Goal: Information Seeking & Learning: Learn about a topic

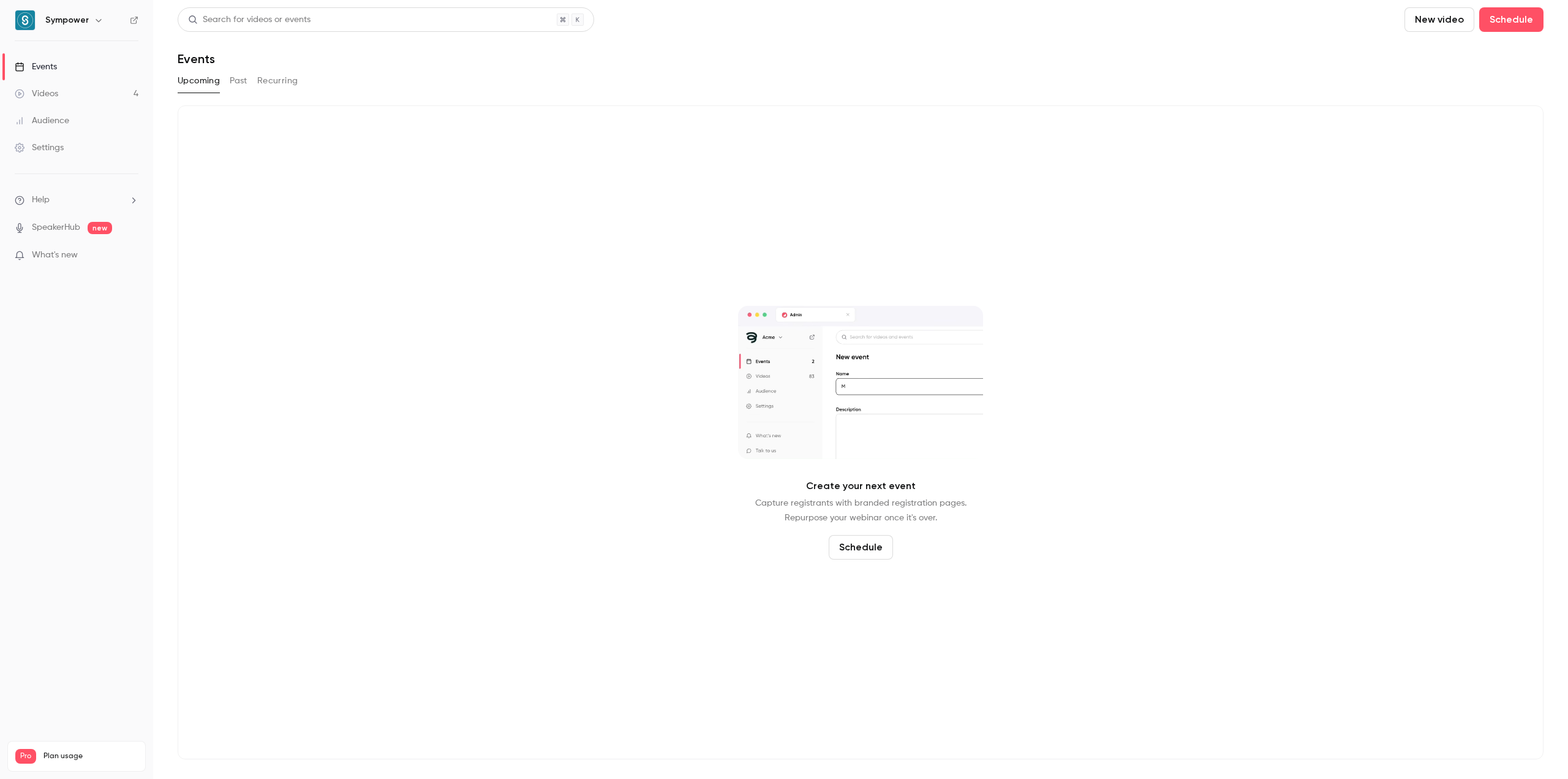
click at [246, 82] on button "Past" at bounding box center [238, 81] width 18 height 20
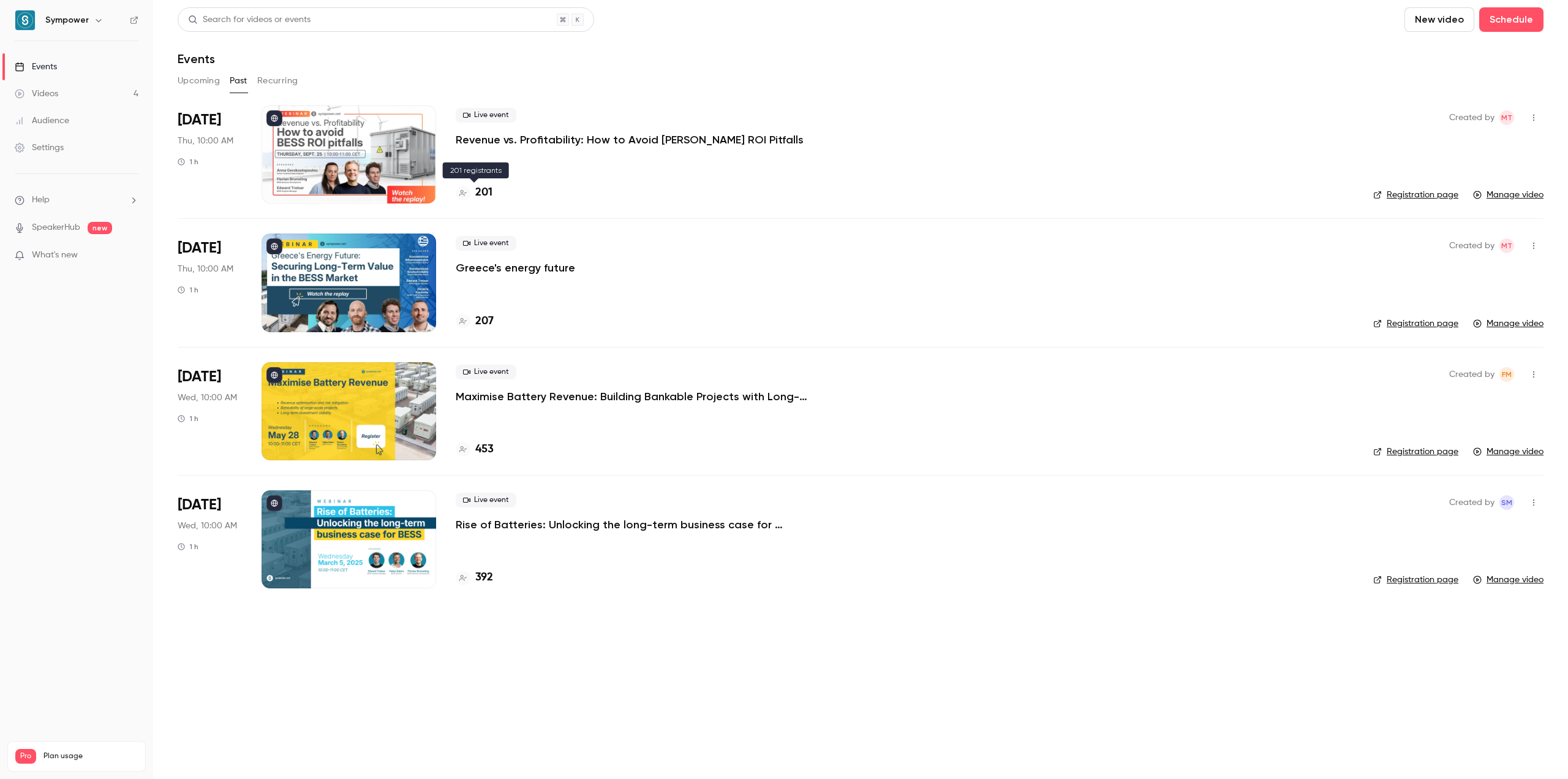
click at [490, 196] on h4 "201" at bounding box center [483, 193] width 17 height 16
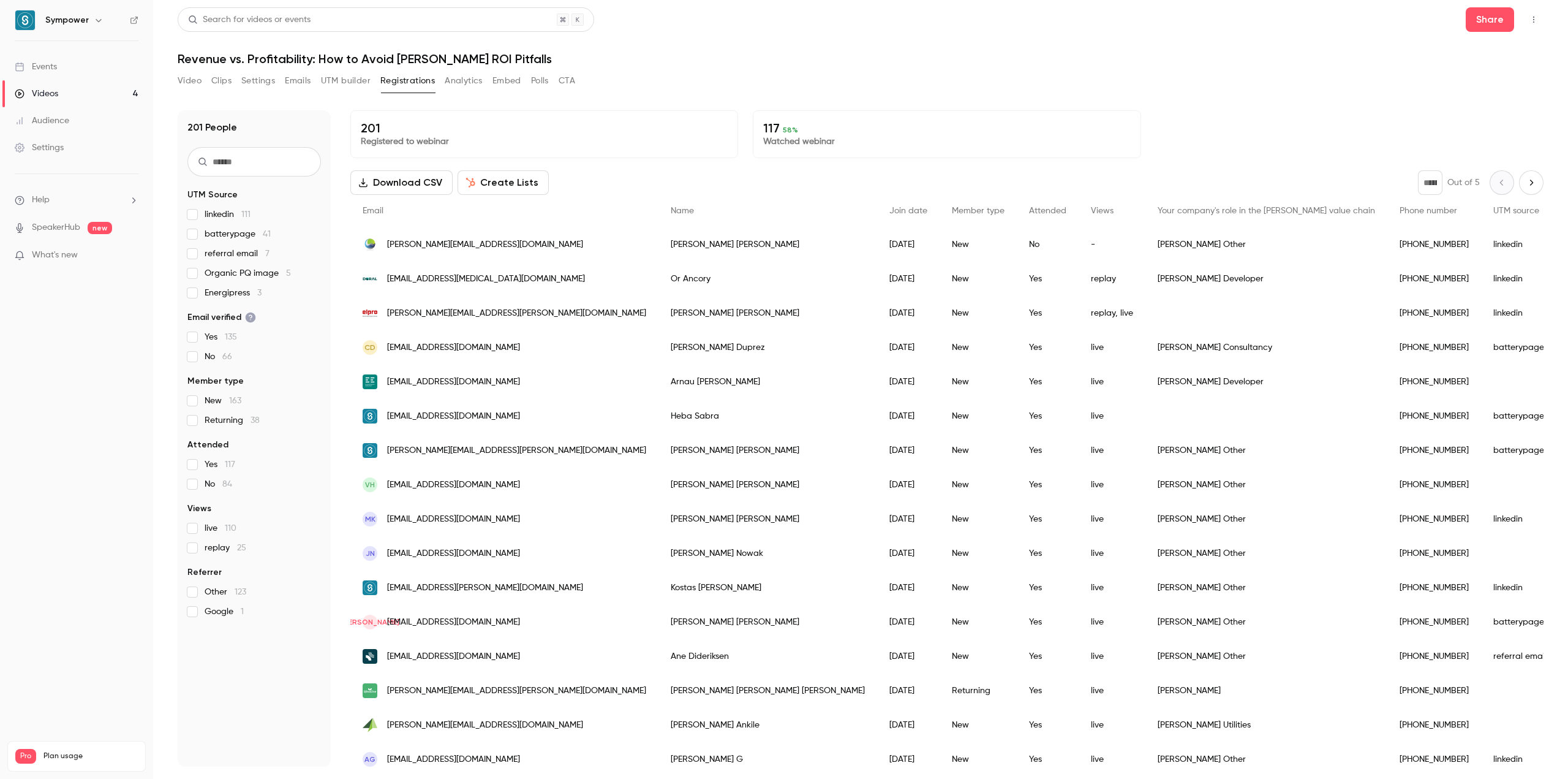
click at [464, 84] on button "Analytics" at bounding box center [464, 81] width 38 height 20
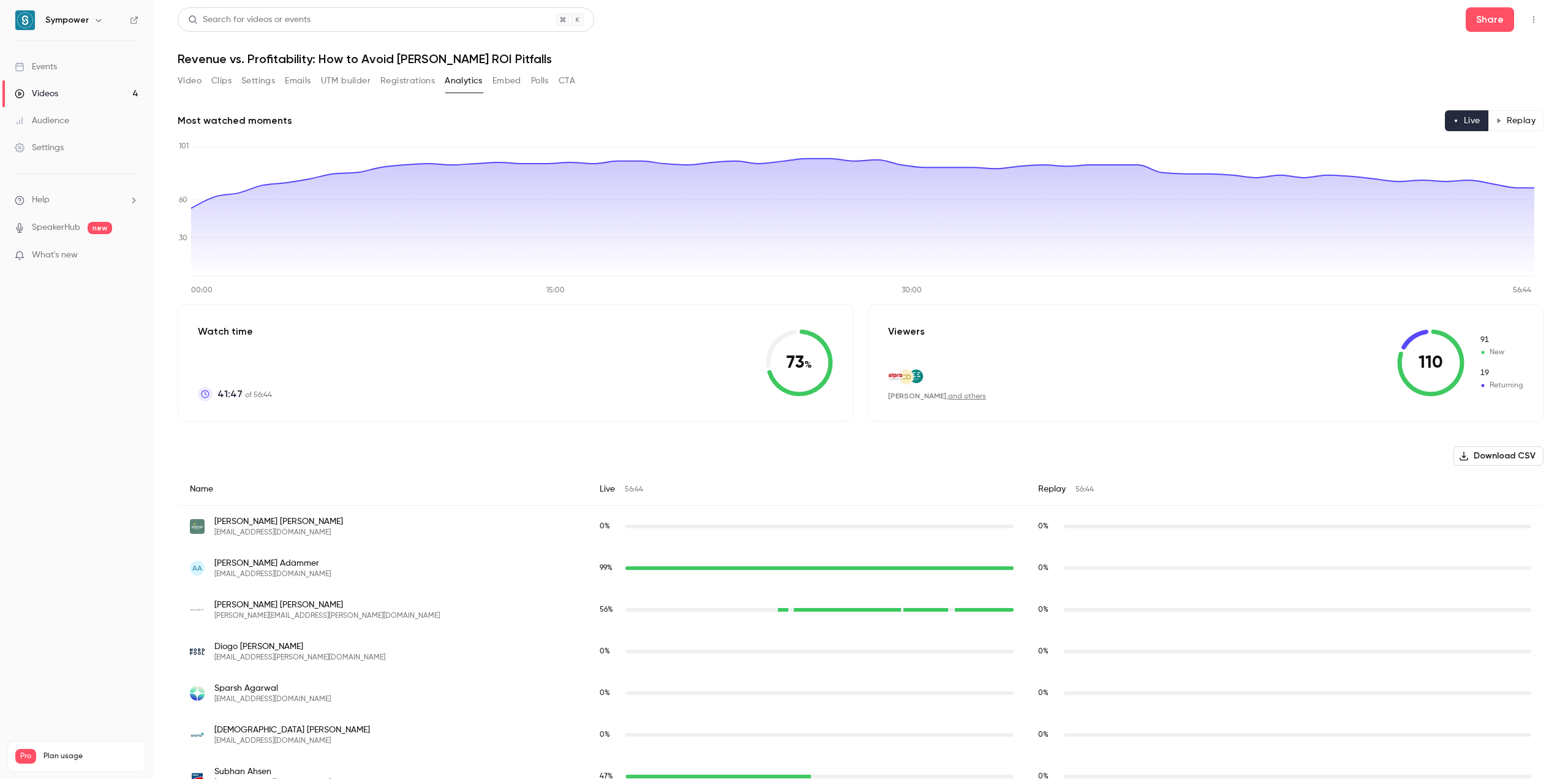
click at [1495, 119] on button "Replay" at bounding box center [1516, 120] width 56 height 21
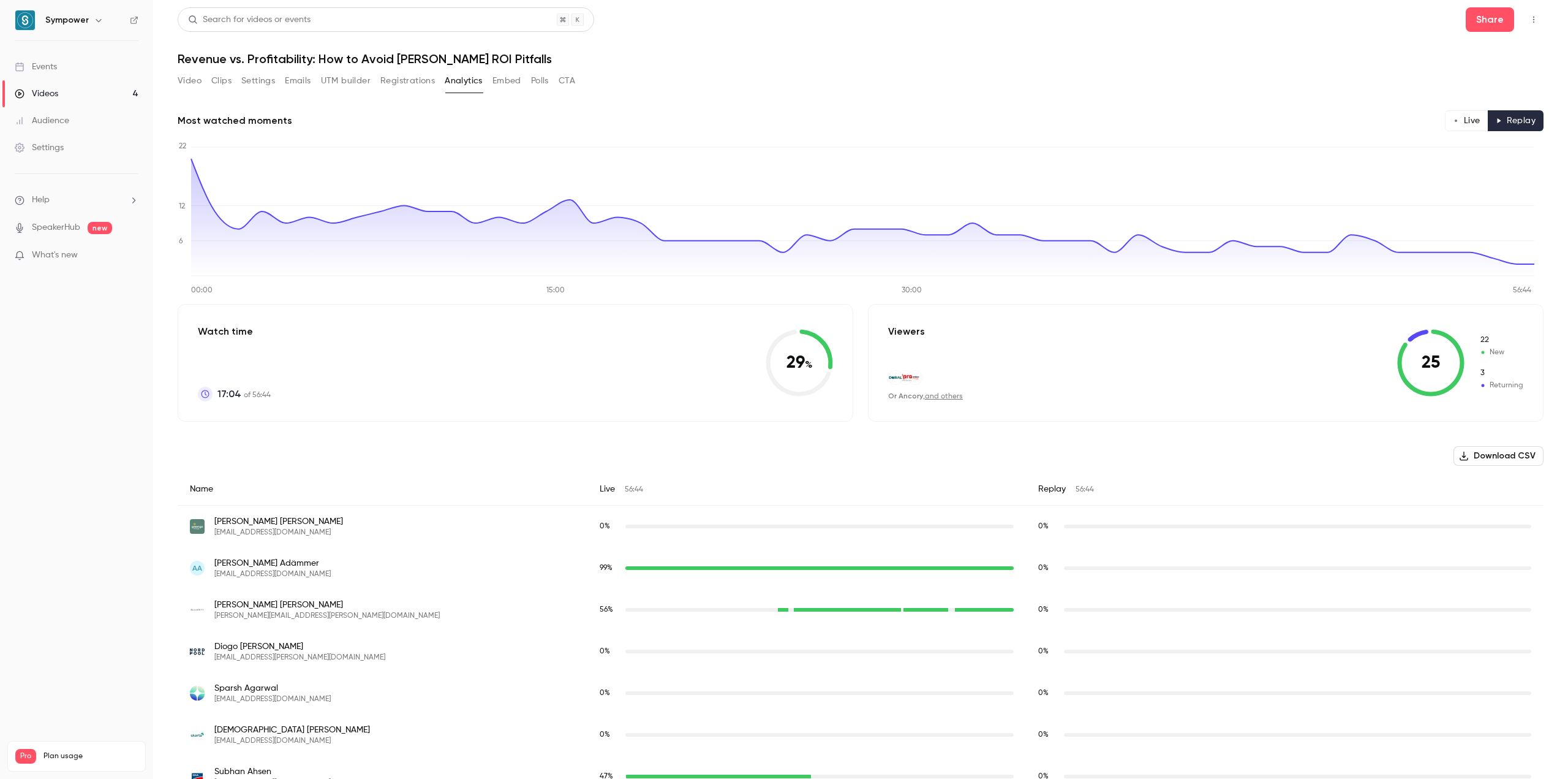
click at [1455, 126] on button "Live" at bounding box center [1467, 120] width 43 height 21
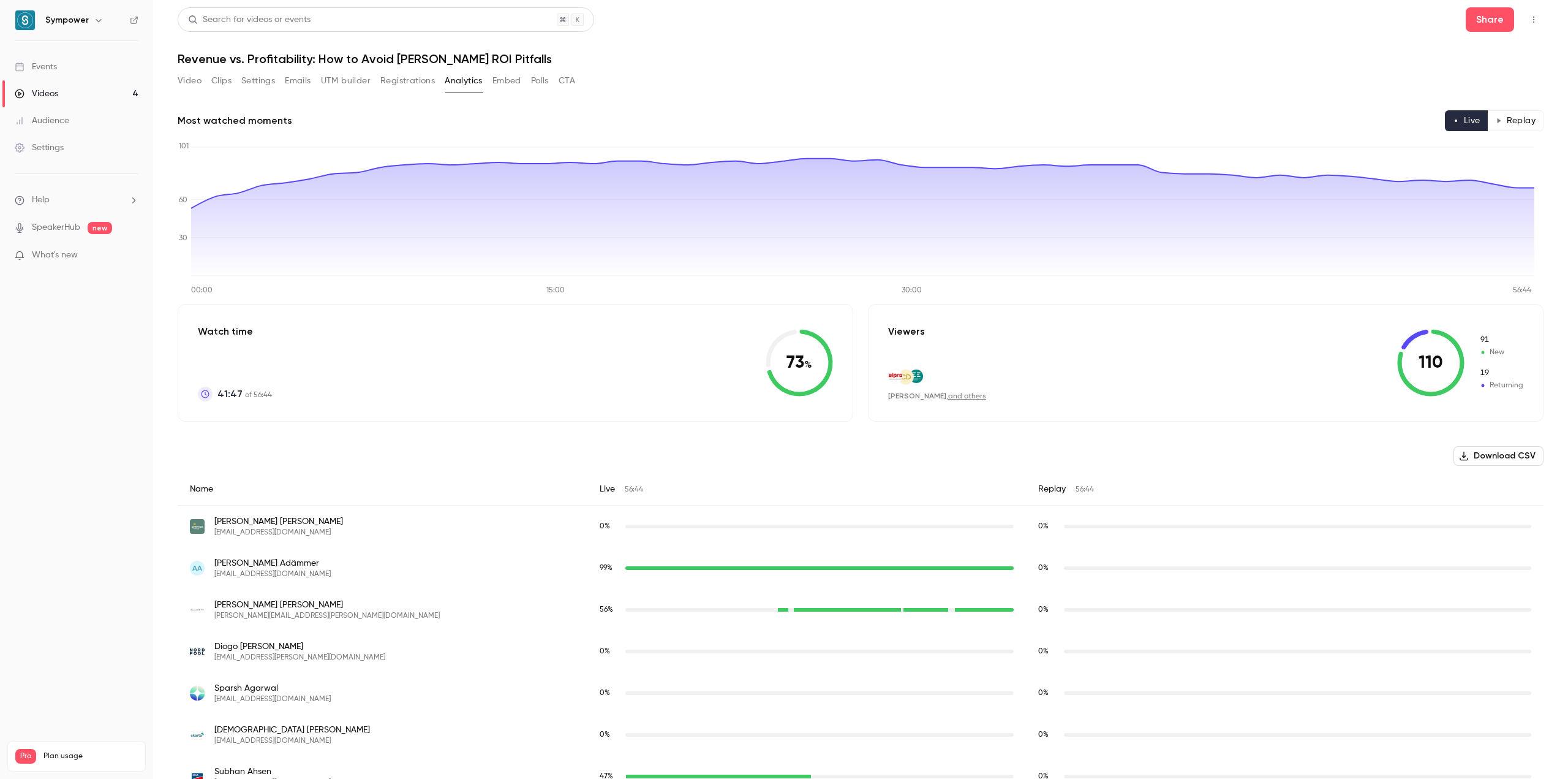
click at [58, 95] on div "Videos" at bounding box center [37, 94] width 43 height 12
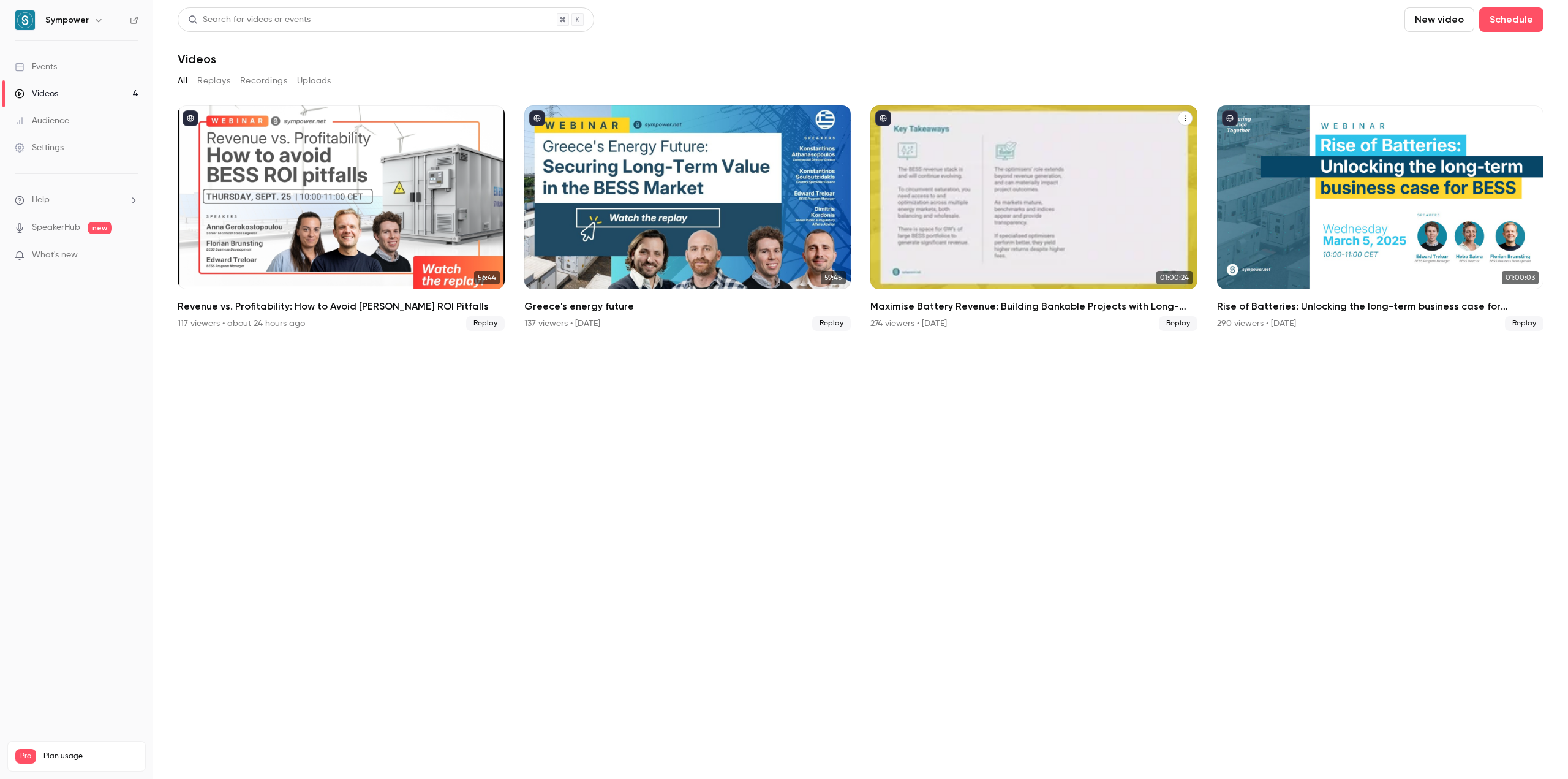
click at [1035, 311] on h2 "Maximise Battery Revenue: Building Bankable Projects with Long-Term ROI" at bounding box center [1034, 306] width 327 height 15
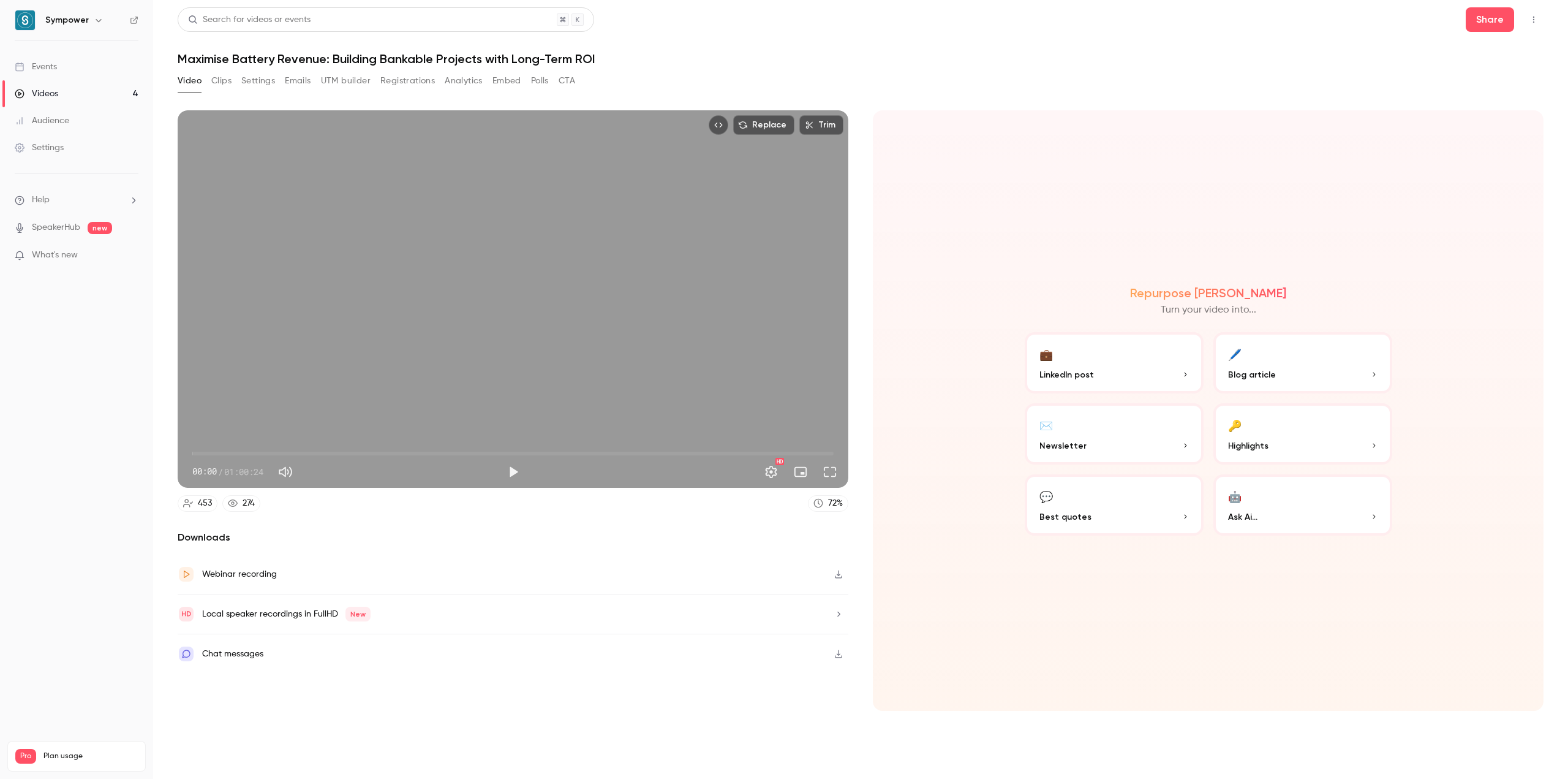
click at [466, 84] on button "Analytics" at bounding box center [464, 81] width 38 height 20
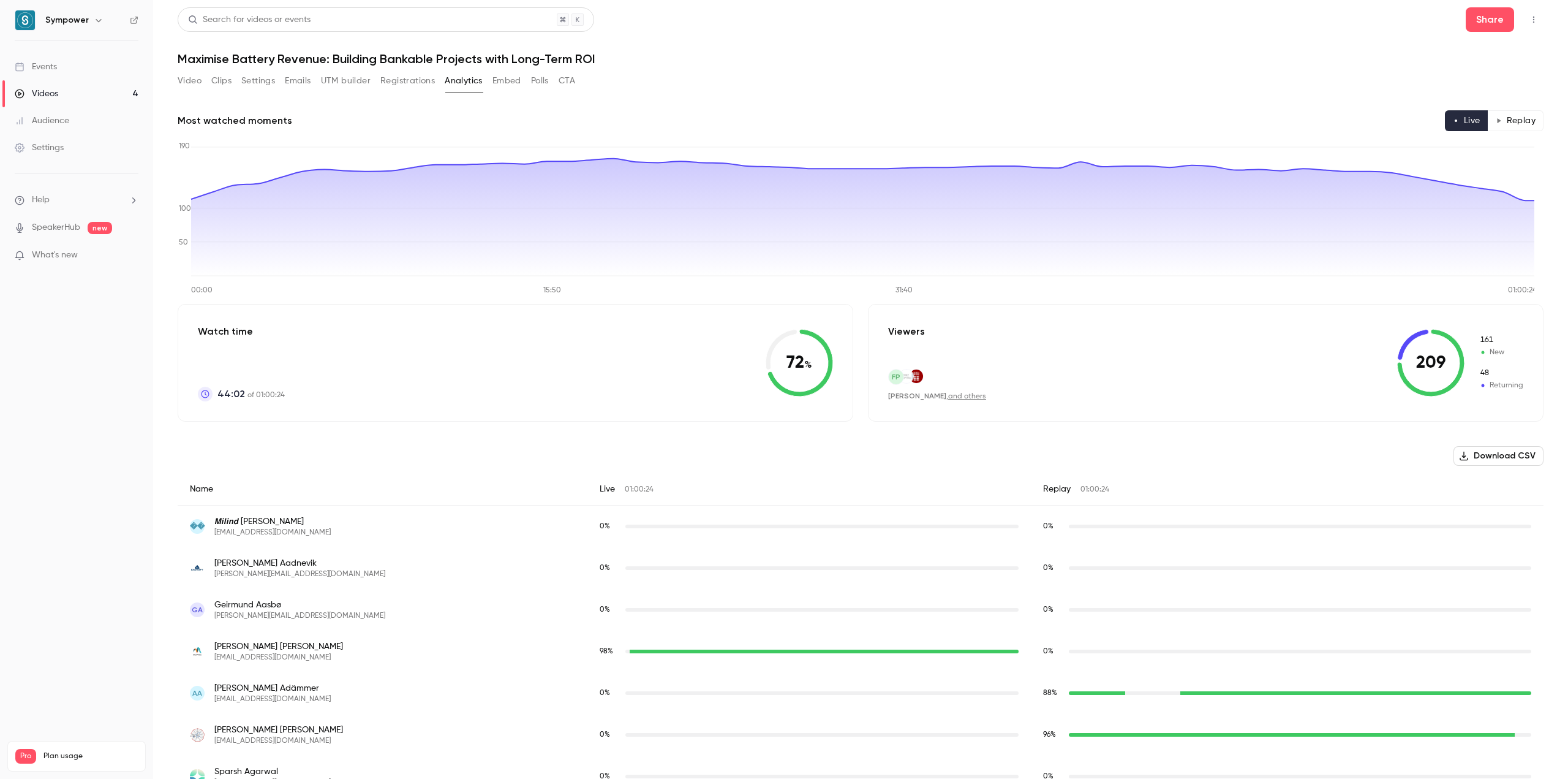
click at [194, 81] on button "Video" at bounding box center [189, 81] width 24 height 20
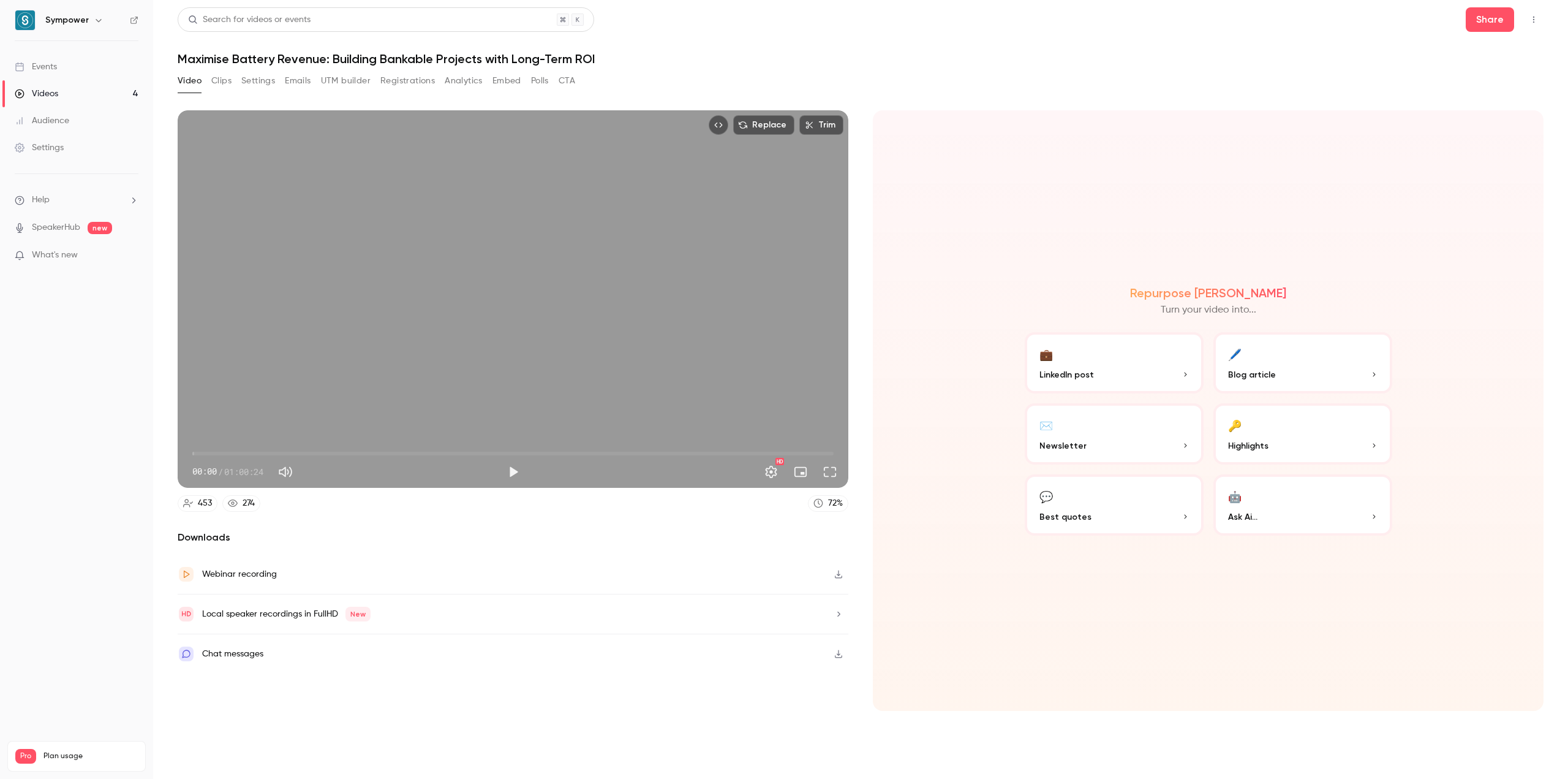
click at [67, 69] on link "Events" at bounding box center [77, 67] width 153 height 27
